Goal: Task Accomplishment & Management: Manage account settings

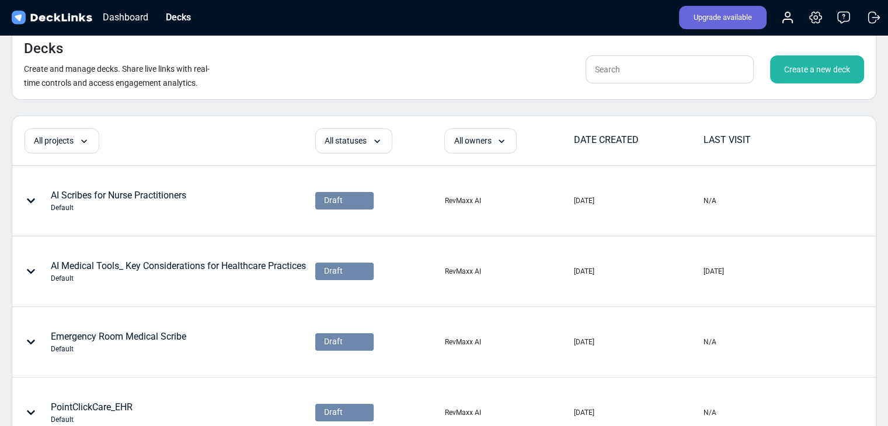
click at [798, 71] on div "Create a new deck" at bounding box center [817, 69] width 94 height 28
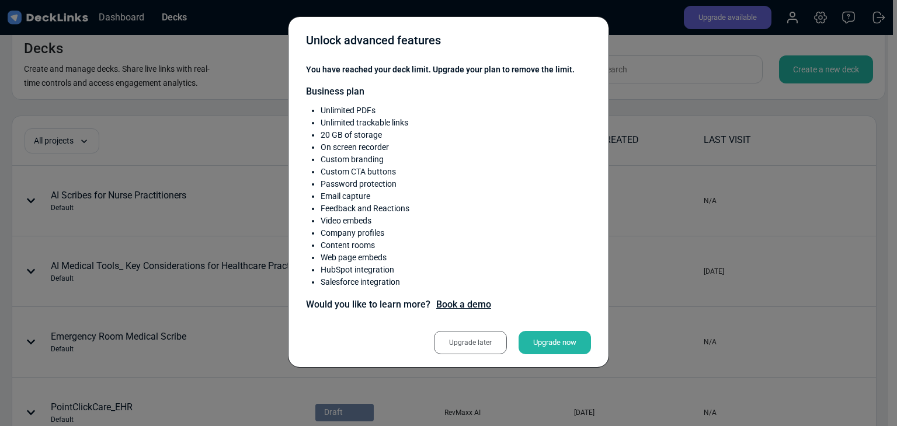
click at [761, 234] on div "Unlock advanced features You have reached your deck limit. Upgrade your plan to…" at bounding box center [448, 213] width 897 height 426
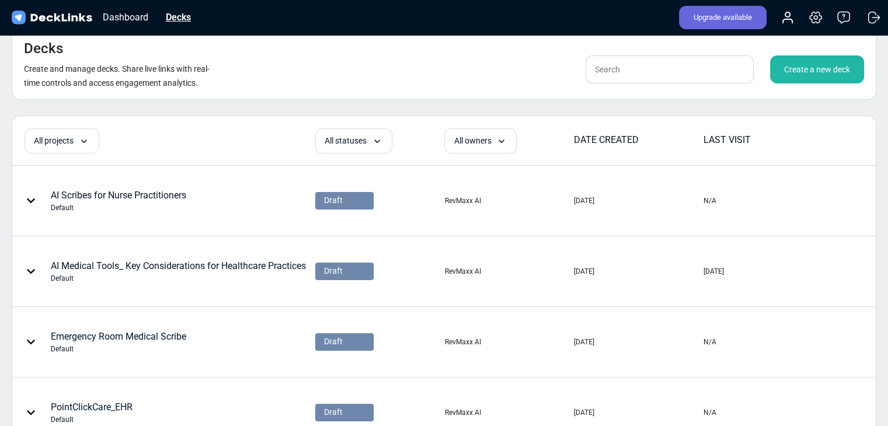
click at [181, 20] on div "Decks" at bounding box center [178, 17] width 37 height 15
click at [776, 18] on div "Upgrade available Account Settings & billing Help Logout" at bounding box center [775, 18] width 216 height 26
click at [779, 18] on div "Upgrade available Account Settings & billing Help Logout" at bounding box center [775, 18] width 216 height 26
click at [791, 21] on icon at bounding box center [787, 21] width 9 height 4
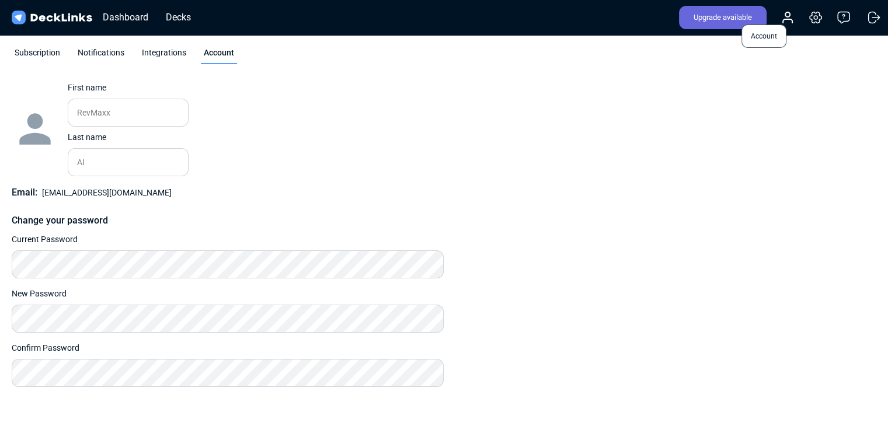
click at [788, 16] on circle at bounding box center [787, 14] width 5 height 5
click at [813, 18] on icon at bounding box center [816, 18] width 14 height 14
click at [117, 19] on div "Dashboard" at bounding box center [125, 17] width 57 height 15
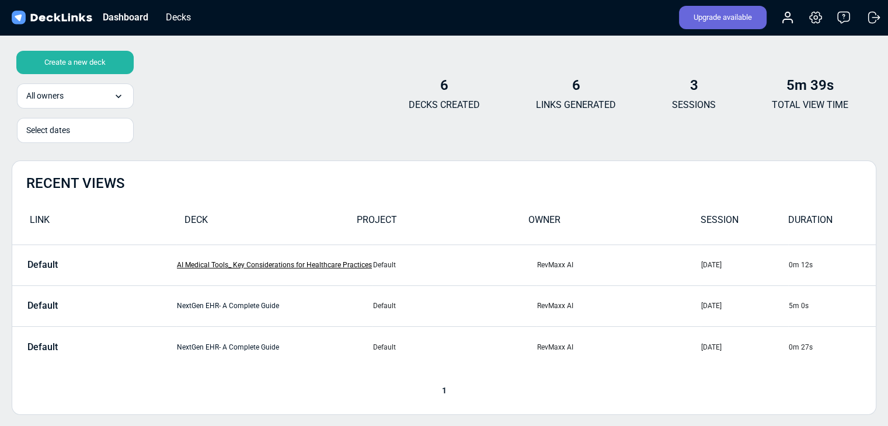
click at [203, 264] on link "AI Medical Tools_ Key Considerations for Healthcare Practices" at bounding box center [274, 265] width 195 height 8
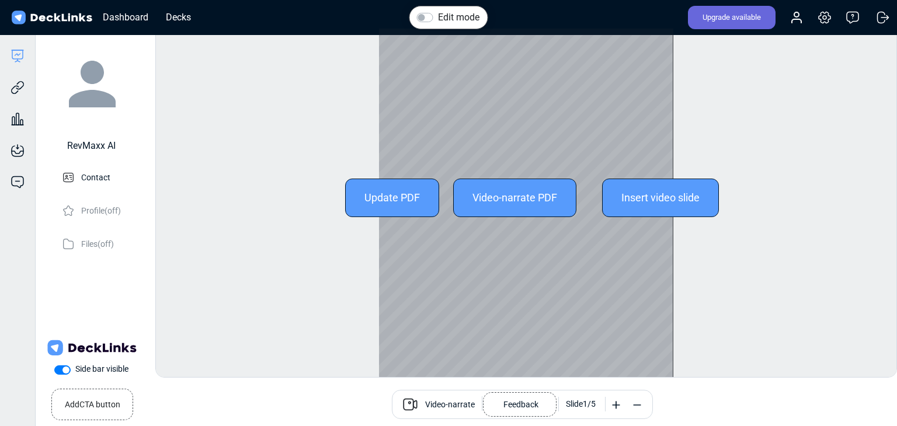
scroll to position [32, 0]
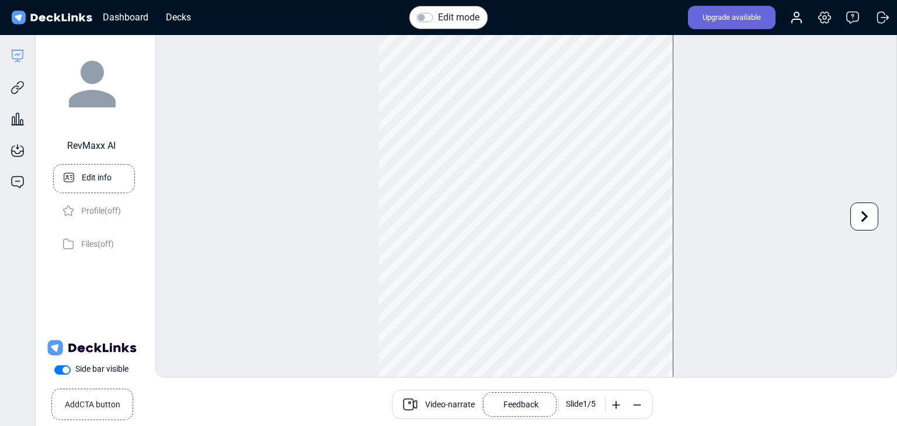
click at [100, 183] on p "Edit info" at bounding box center [97, 176] width 30 height 15
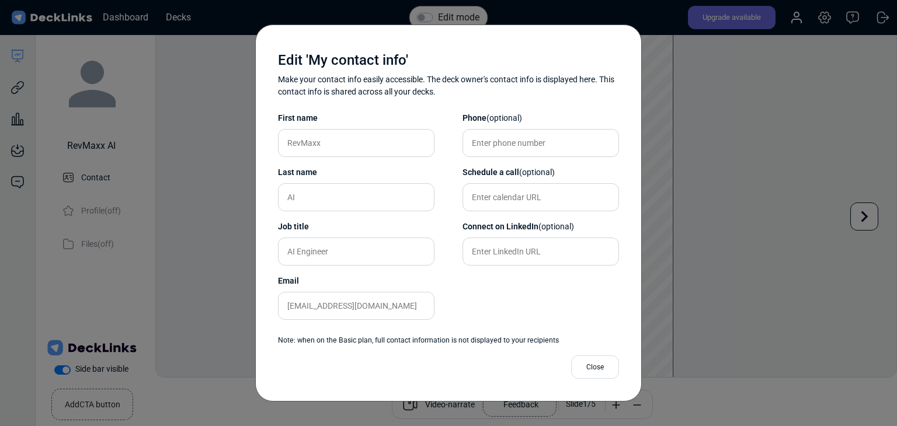
click at [242, 243] on div "Edit 'My contact info' Make your contact info easily accessible. The deck owner…" at bounding box center [448, 213] width 897 height 426
click at [593, 371] on div "Close" at bounding box center [595, 367] width 48 height 23
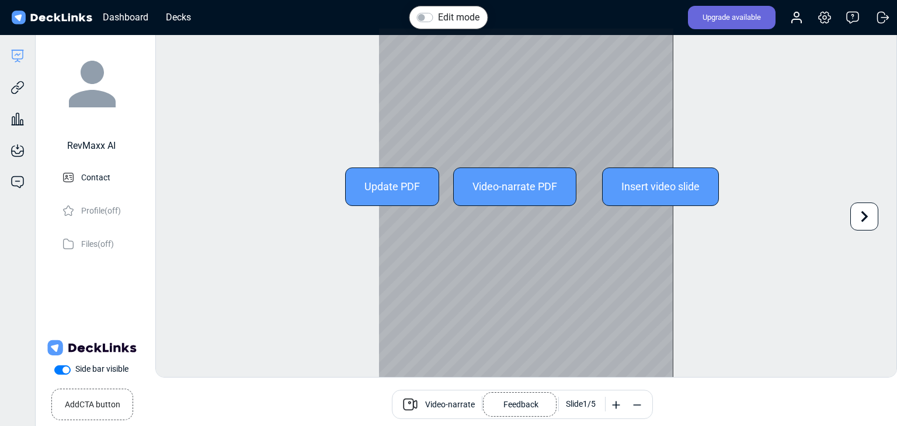
click at [871, 214] on icon at bounding box center [864, 217] width 22 height 22
click at [871, 214] on div "Edit mode Change photo Updating this image will immediately apply to all of you…" at bounding box center [525, 203] width 741 height 350
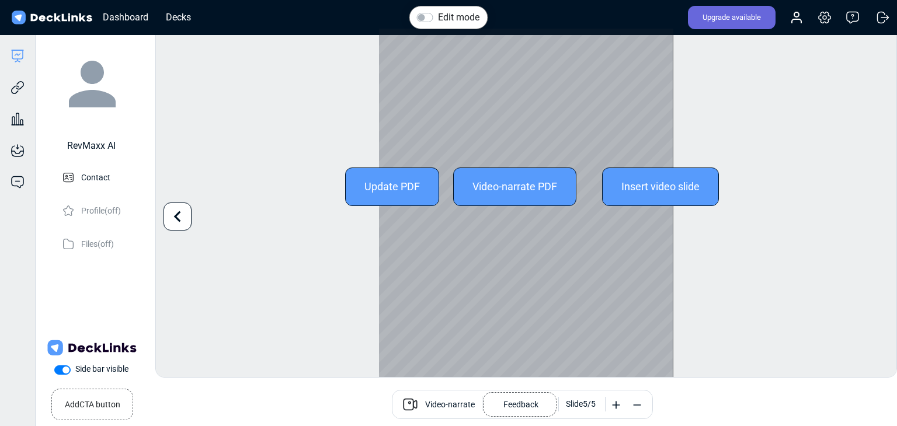
click at [871, 214] on div "Edit mode Change photo Updating this image will immediately apply to all of you…" at bounding box center [525, 203] width 741 height 350
click at [871, 215] on div "Edit mode Change photo Updating this image will immediately apply to all of you…" at bounding box center [525, 203] width 741 height 350
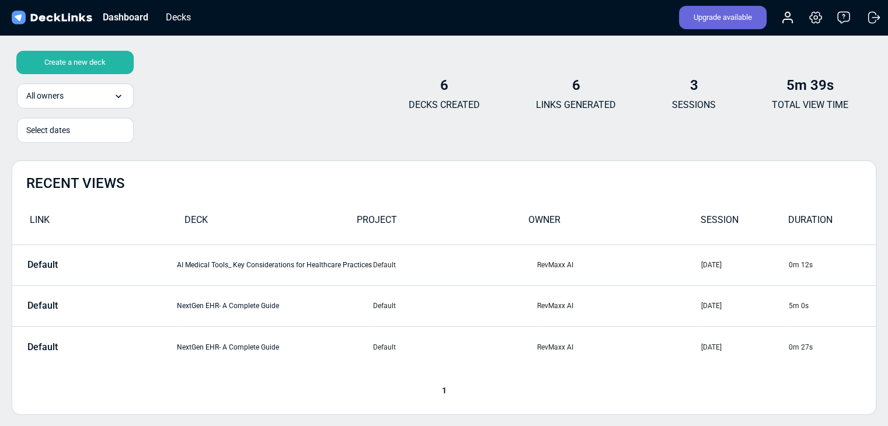
click at [98, 64] on div "Create a new deck" at bounding box center [74, 62] width 117 height 23
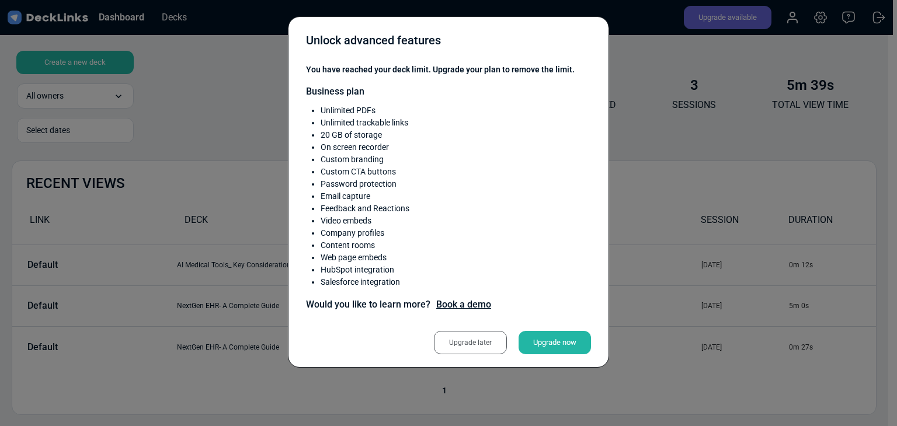
click at [245, 110] on div "Unlock advanced features You have reached your deck limit. Upgrade your plan to…" at bounding box center [448, 213] width 897 height 426
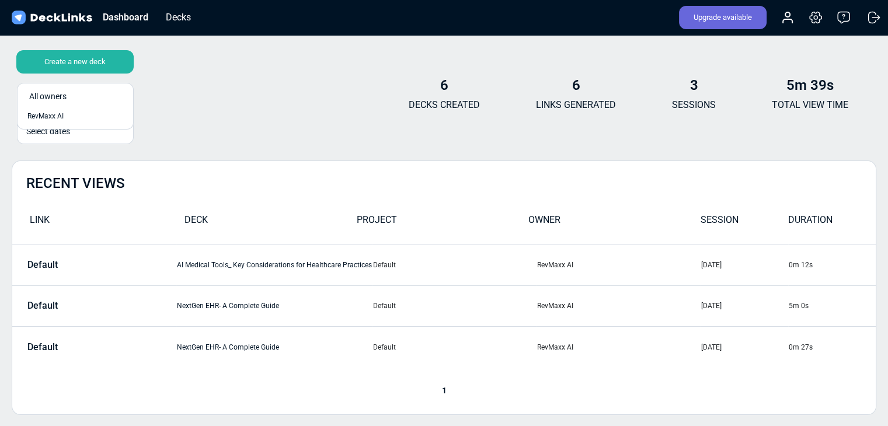
click at [175, 117] on div "Create a new deck option RevMaxx AI focused, 1 of 1. 1 result available. Select…" at bounding box center [444, 99] width 865 height 70
click at [96, 123] on div "RevMaxx AI" at bounding box center [75, 116] width 104 height 14
click at [270, 125] on div "Create a new deck 1 user(s) selected option RevMaxx AI, selected. 0 results ava…" at bounding box center [444, 99] width 865 height 70
click at [67, 134] on div "Select dates" at bounding box center [75, 130] width 98 height 12
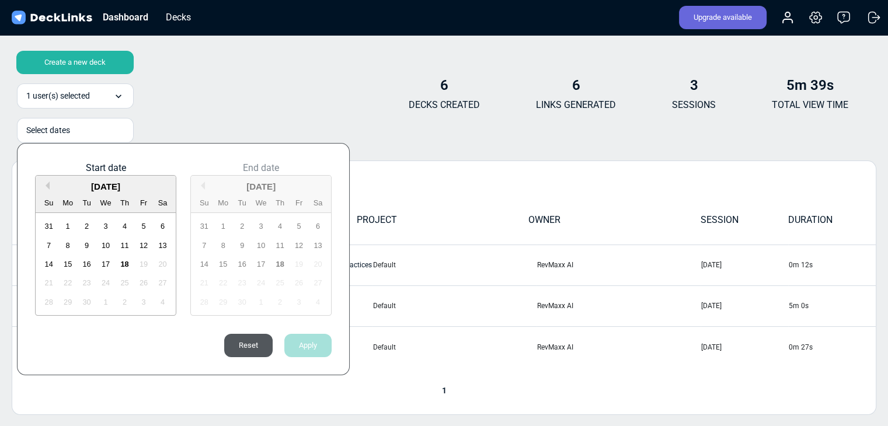
click at [208, 106] on div at bounding box center [444, 213] width 888 height 426
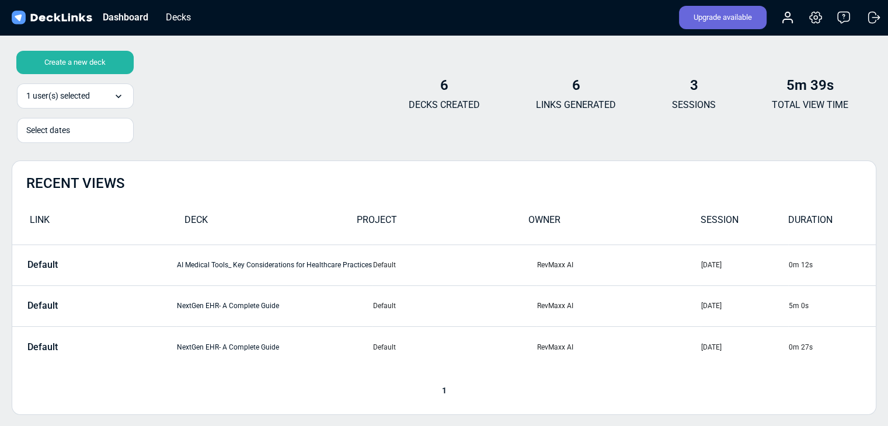
click at [433, 96] on div "6 DECKS CREATED" at bounding box center [444, 99] width 71 height 45
click at [444, 82] on b "6" at bounding box center [444, 85] width 8 height 16
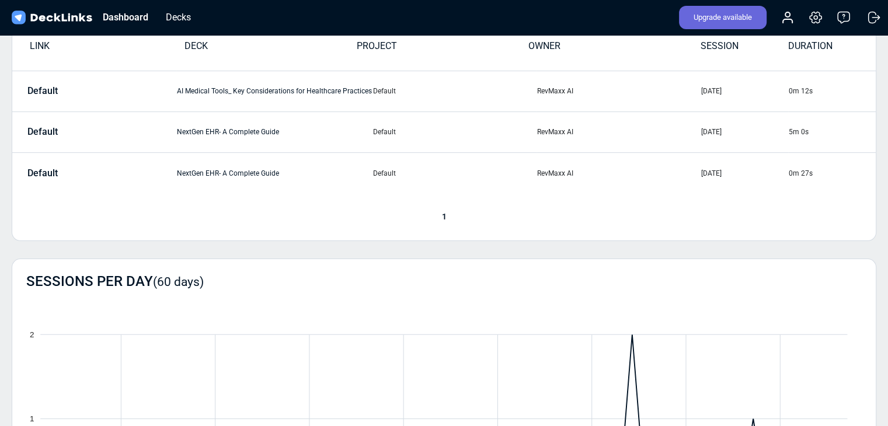
scroll to position [117, 0]
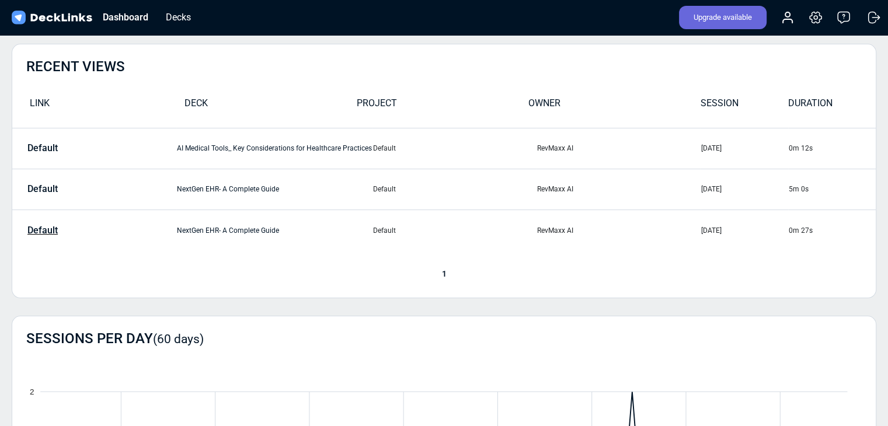
click at [49, 225] on p "Default" at bounding box center [42, 230] width 30 height 11
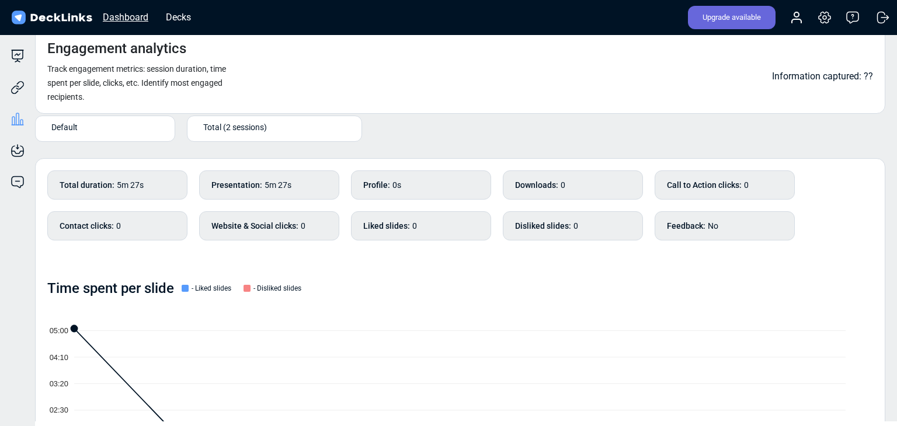
click at [139, 15] on div "Dashboard" at bounding box center [125, 17] width 57 height 15
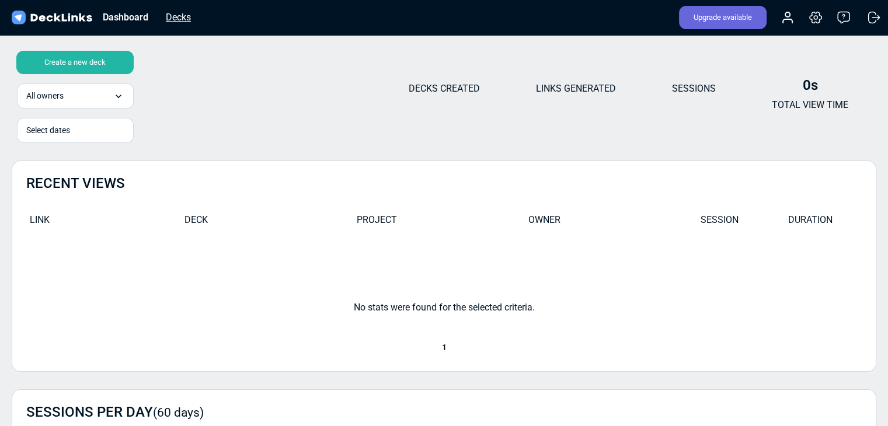
click at [172, 14] on div "Decks" at bounding box center [178, 17] width 37 height 15
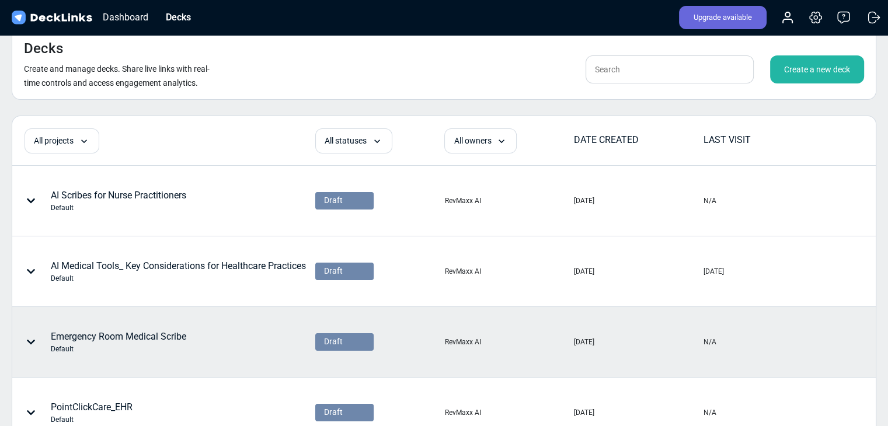
drag, startPoint x: 361, startPoint y: 199, endPoint x: 269, endPoint y: 319, distance: 151.5
click at [269, 319] on div "Emergency Room Medical Scribe Default" at bounding box center [163, 342] width 301 height 69
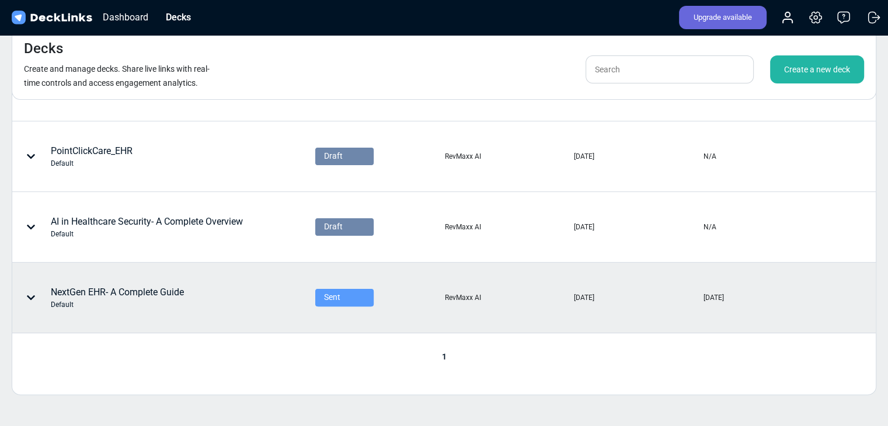
scroll to position [209, 0]
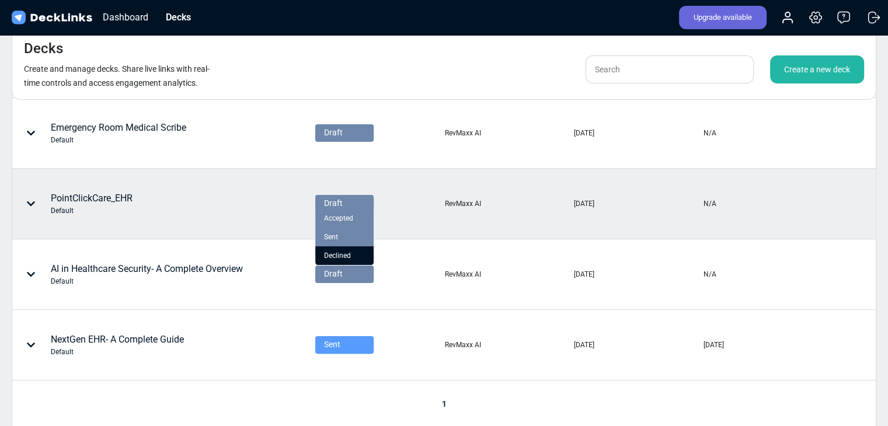
drag, startPoint x: 354, startPoint y: 206, endPoint x: 331, endPoint y: 257, distance: 55.7
click at [331, 257] on span "Declined" at bounding box center [337, 255] width 27 height 11
click at [344, 206] on span "Declined" at bounding box center [339, 203] width 30 height 12
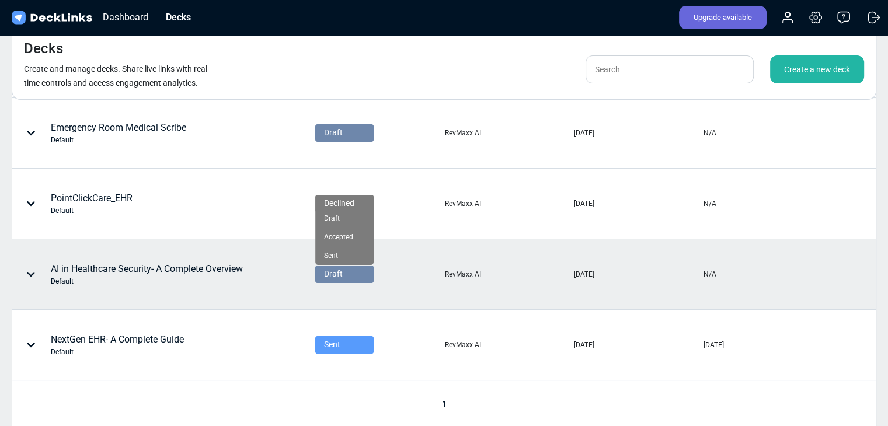
click at [345, 252] on div "Sent" at bounding box center [344, 255] width 41 height 11
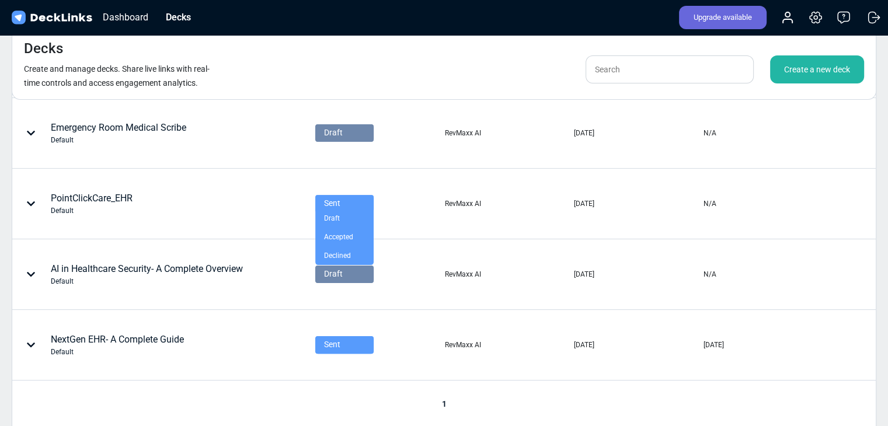
drag, startPoint x: 346, startPoint y: 205, endPoint x: 291, endPoint y: 219, distance: 56.6
click at [291, 219] on div "PointClickCare_EHR Default" at bounding box center [163, 203] width 301 height 69
